Goal: Find specific page/section: Find specific page/section

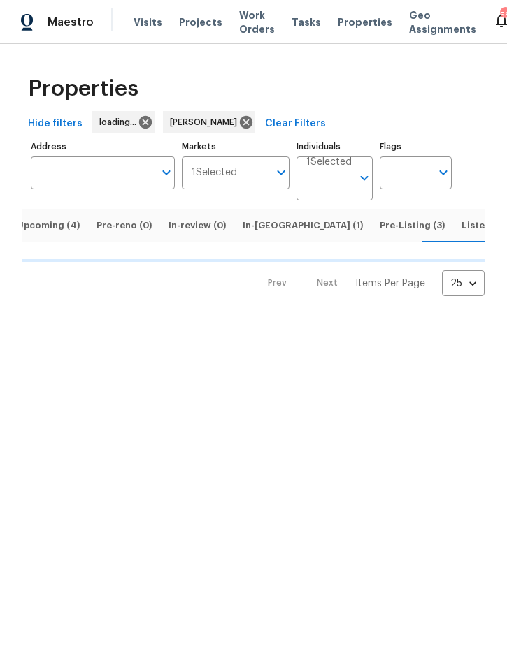
scroll to position [0, 15]
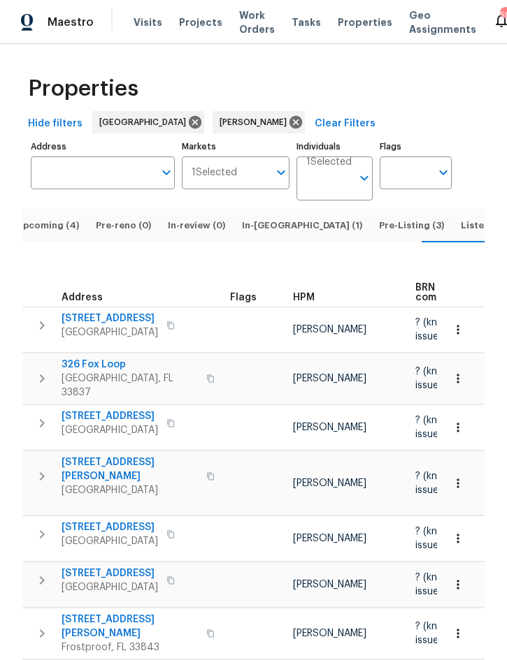
click at [58, 233] on span "Upcoming (4)" at bounding box center [47, 225] width 63 height 15
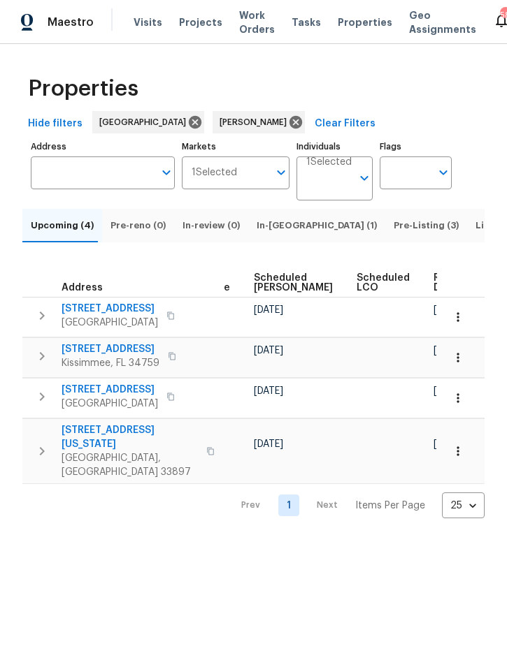
scroll to position [0, 426]
click at [456, 405] on icon "button" at bounding box center [458, 398] width 14 height 14
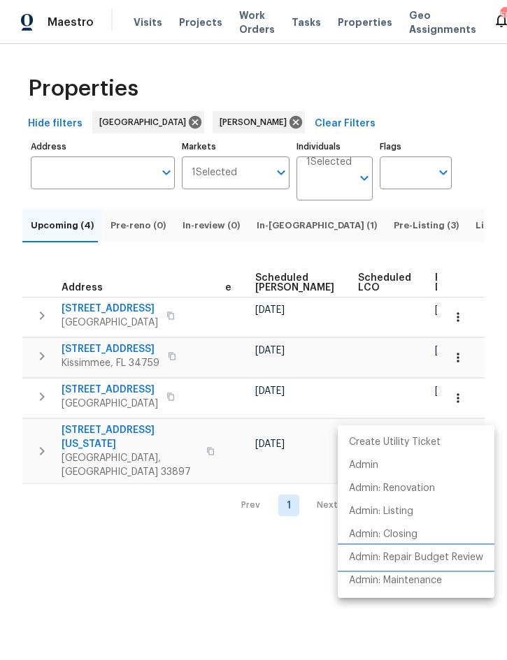
click at [435, 565] on p "Admin: Repair Budget Review" at bounding box center [416, 558] width 134 height 15
click at [254, 589] on div at bounding box center [253, 330] width 507 height 660
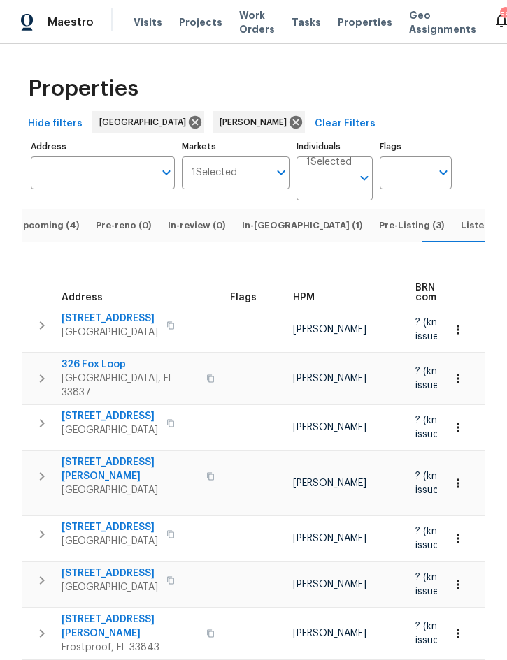
click at [460, 233] on span "Listed (12)" at bounding box center [484, 225] width 48 height 15
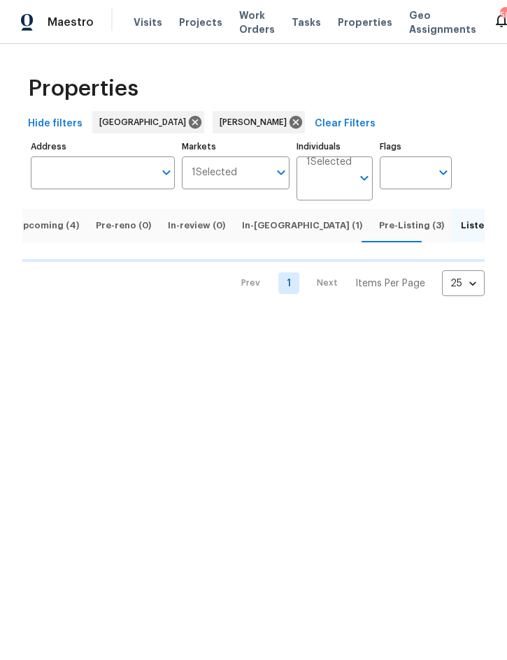
click at [379, 233] on span "Pre-Listing (3)" at bounding box center [411, 225] width 65 height 15
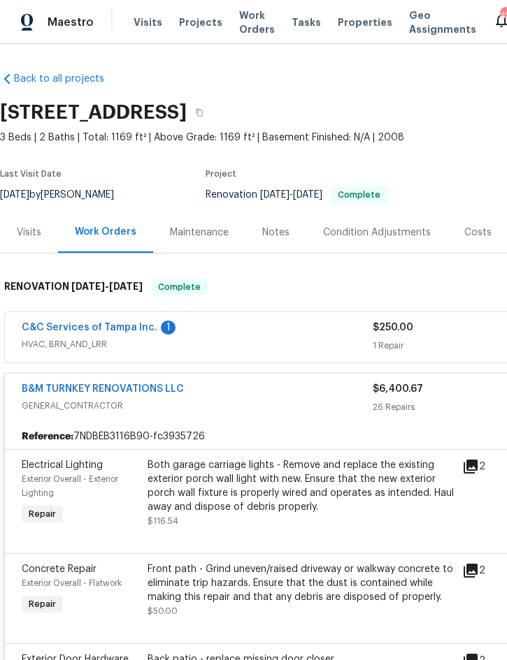
scroll to position [1, 0]
